Goal: Navigation & Orientation: Find specific page/section

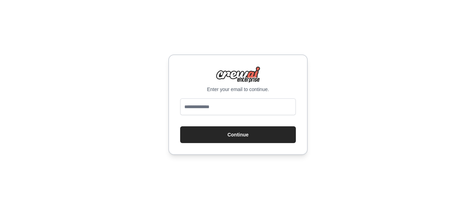
click at [230, 106] on input "email" at bounding box center [238, 106] width 116 height 17
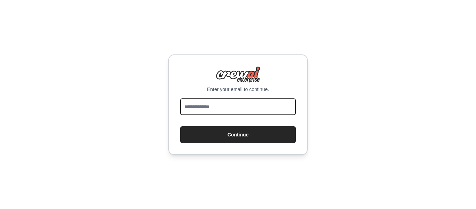
type input "**********"
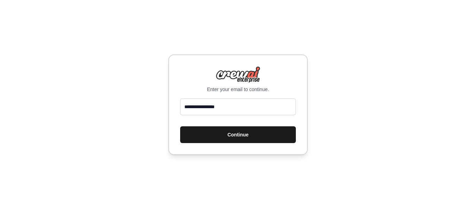
click at [240, 137] on button "Continue" at bounding box center [238, 134] width 116 height 17
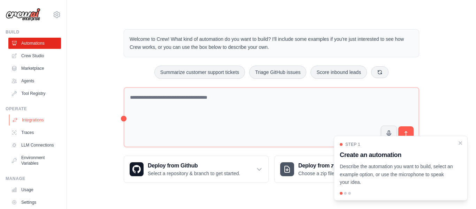
click at [31, 118] on link "Integrations" at bounding box center [35, 119] width 53 height 11
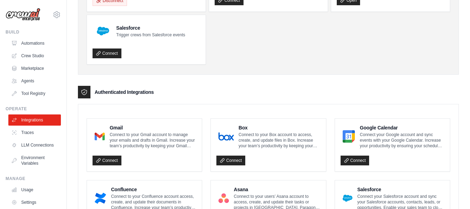
scroll to position [94, 0]
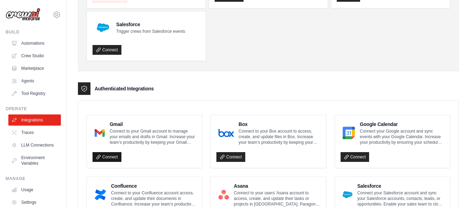
click at [111, 157] on link "Connect" at bounding box center [107, 157] width 29 height 10
